Goal: Information Seeking & Learning: Find specific fact

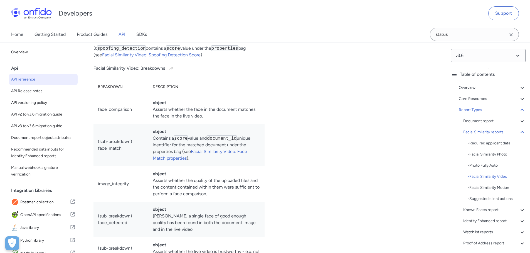
scroll to position [28195, 0]
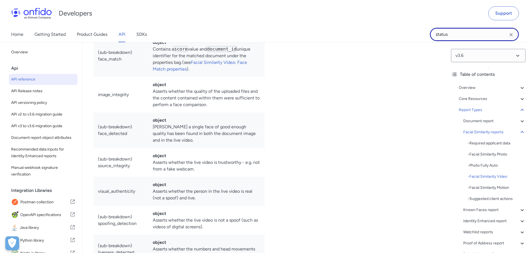
click at [460, 36] on input "status" at bounding box center [474, 34] width 89 height 13
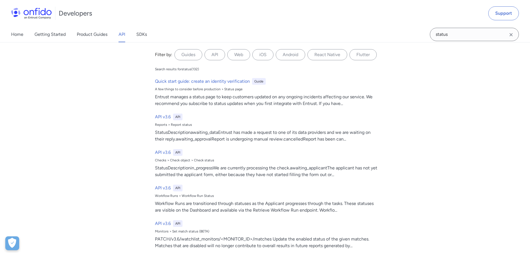
drag, startPoint x: 512, startPoint y: 35, endPoint x: 506, endPoint y: 34, distance: 6.0
click at [510, 35] on icon "Clear search field button" at bounding box center [511, 34] width 7 height 7
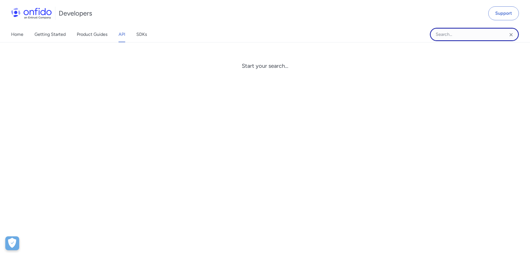
click at [450, 33] on input "Onfido search input field" at bounding box center [474, 34] width 89 height 13
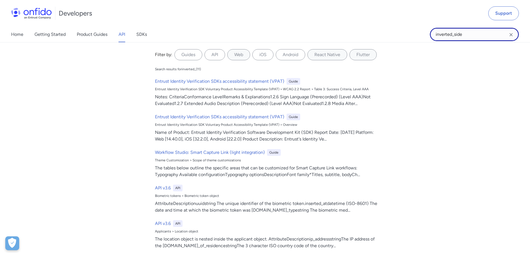
type input "inverted_side"
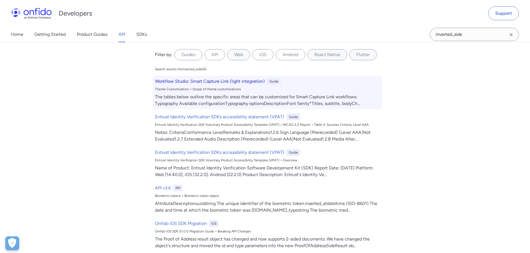
click at [159, 82] on h6 "Workflow Studio: Smart Capture Link (light integration)" at bounding box center [210, 81] width 110 height 7
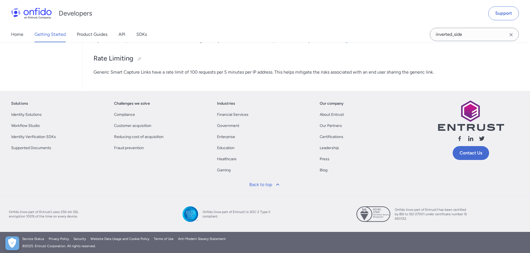
scroll to position [2307, 0]
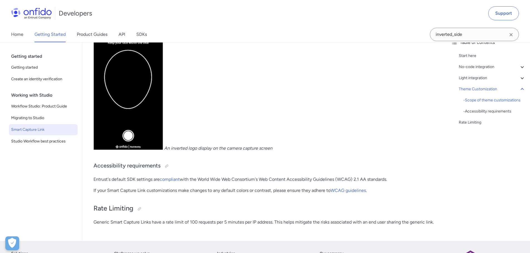
select select "http"
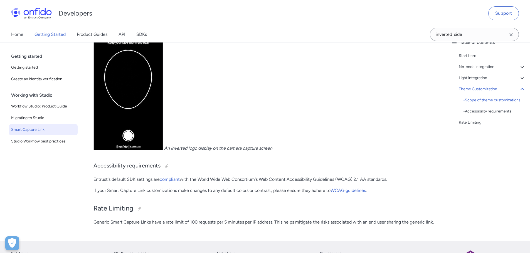
select select "http"
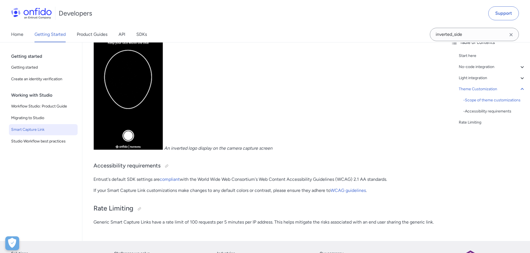
select select "http"
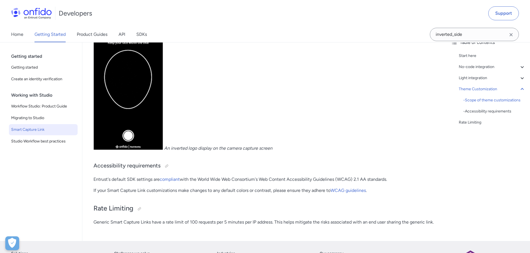
select select "http"
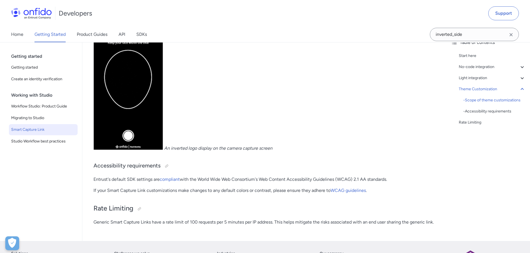
select select "http"
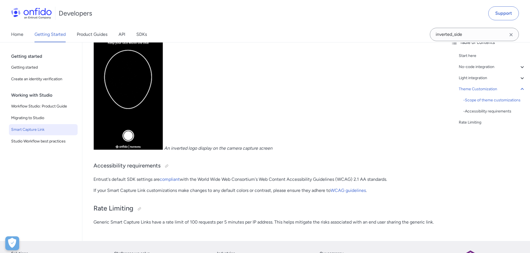
select select "http"
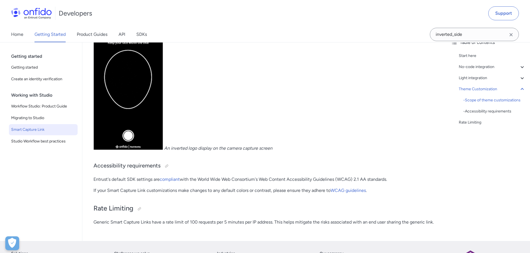
select select "http"
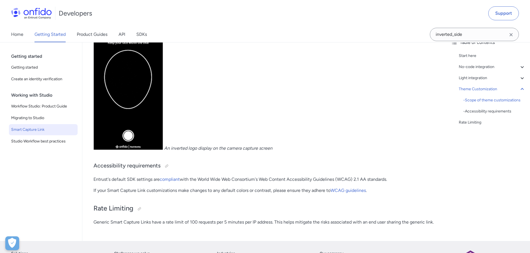
select select "http"
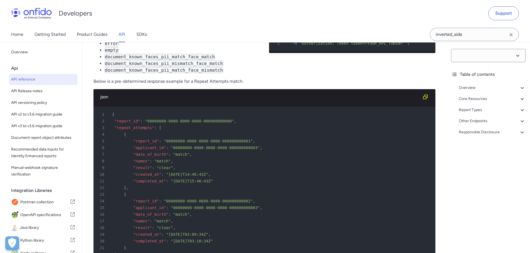
select select "3.6.0"
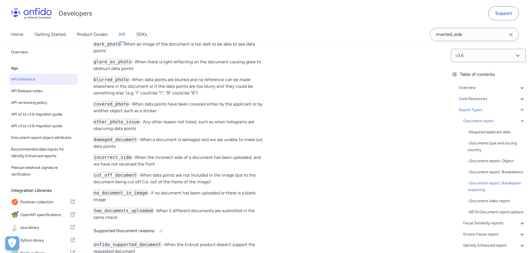
scroll to position [23027, 0]
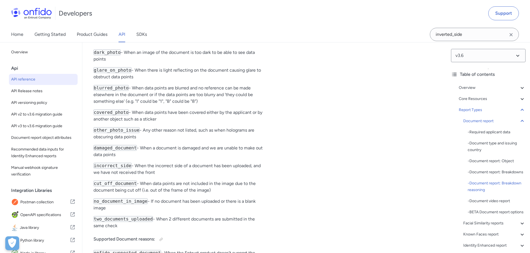
drag, startPoint x: 169, startPoint y: 123, endPoint x: 95, endPoint y: 120, distance: 74.6
copy h4 "Conclusive Document Quality reasons"
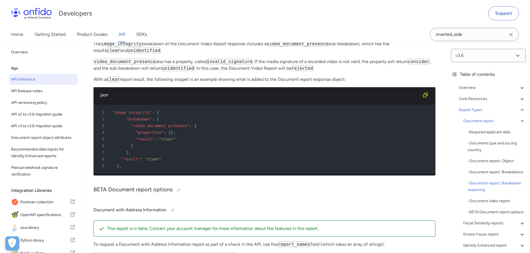
scroll to position [23404, 0]
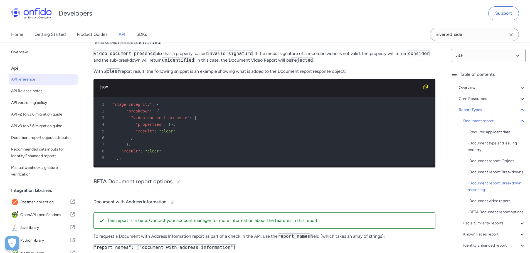
drag, startPoint x: 94, startPoint y: 79, endPoint x: 151, endPoint y: 216, distance: 148.3
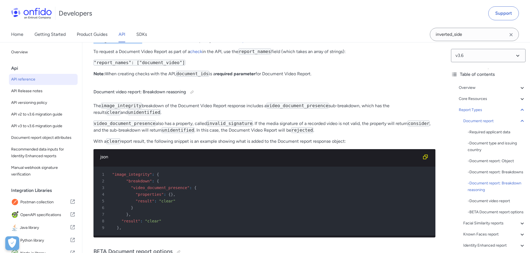
scroll to position [23320, 0]
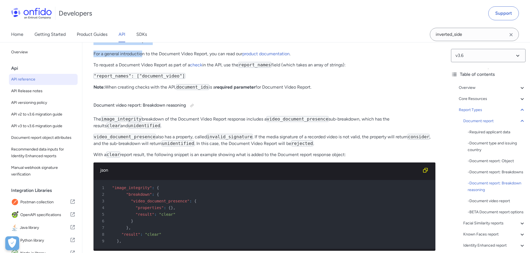
copy div "obscured_data_points - This refers to when data points are obscured to the poin…"
